Goal: Use online tool/utility: Utilize a website feature to perform a specific function

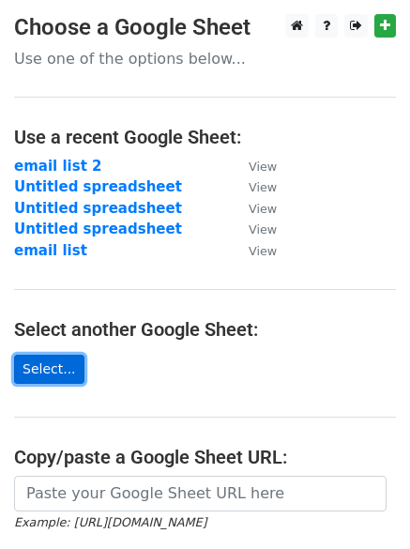
click at [46, 362] on link "Select..." at bounding box center [49, 369] width 70 height 29
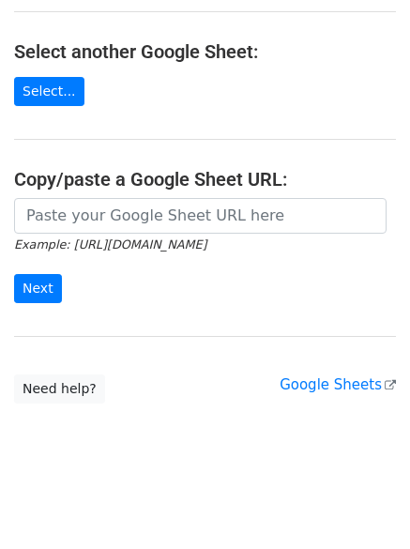
scroll to position [282, 0]
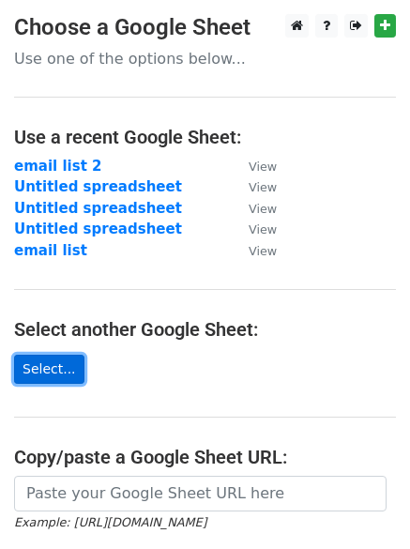
click at [43, 371] on link "Select..." at bounding box center [49, 369] width 70 height 29
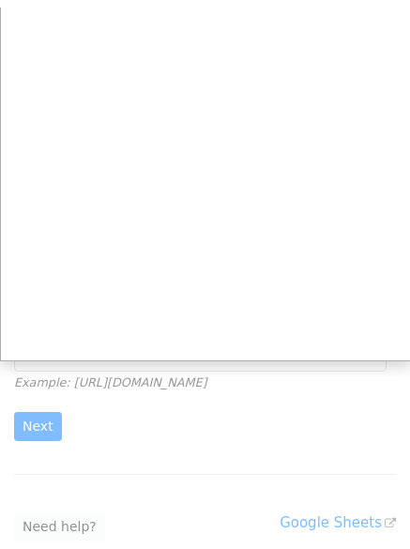
scroll to position [144, 0]
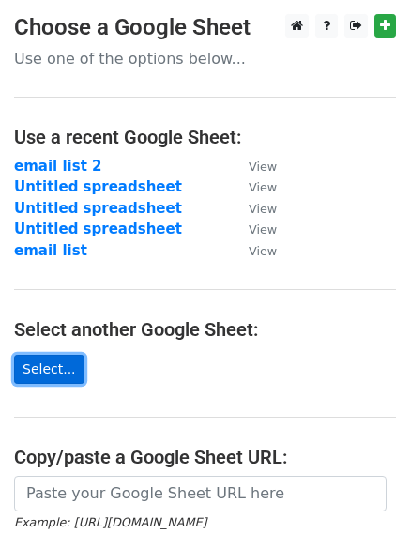
click at [49, 365] on link "Select..." at bounding box center [49, 369] width 70 height 29
click at [41, 363] on link "Select..." at bounding box center [49, 369] width 70 height 29
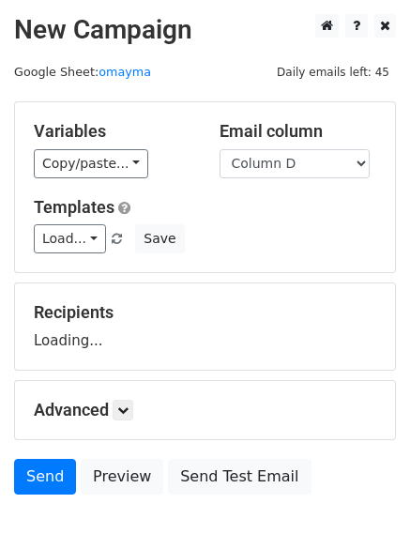
scroll to position [105, 0]
